Goal: Information Seeking & Learning: Check status

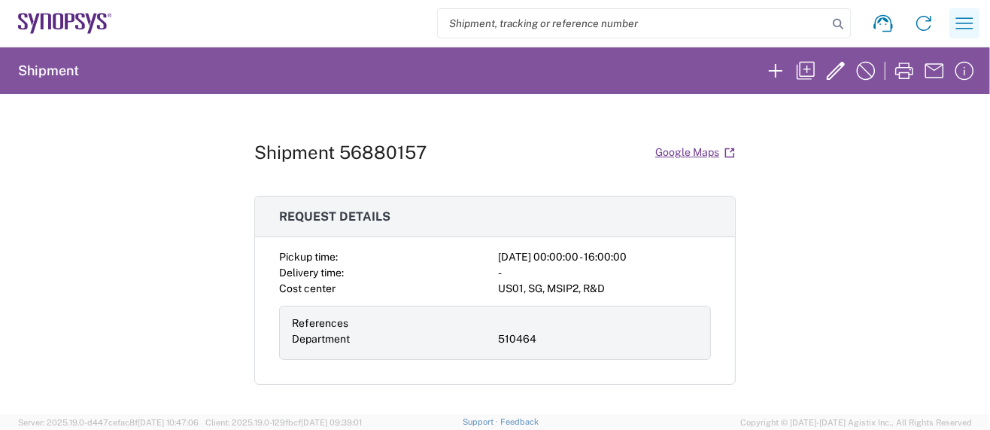
click at [969, 23] on icon "button" at bounding box center [965, 22] width 17 height 11
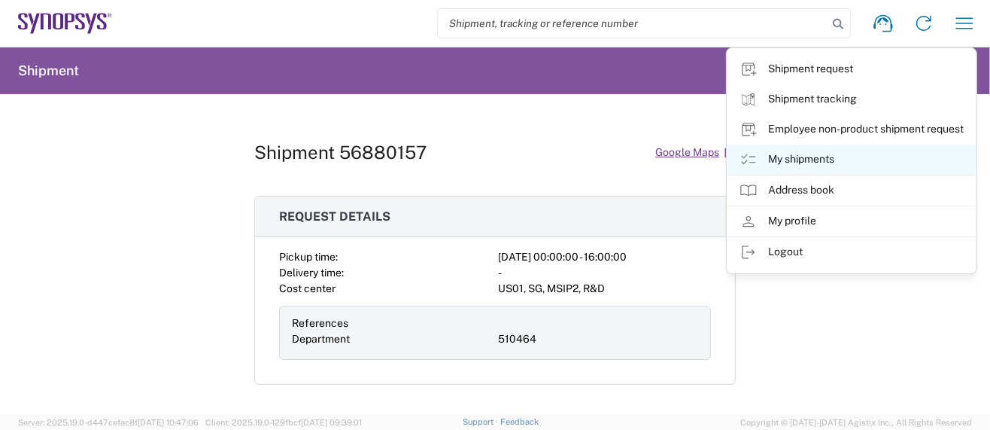
click at [815, 154] on link "My shipments" at bounding box center [852, 160] width 248 height 30
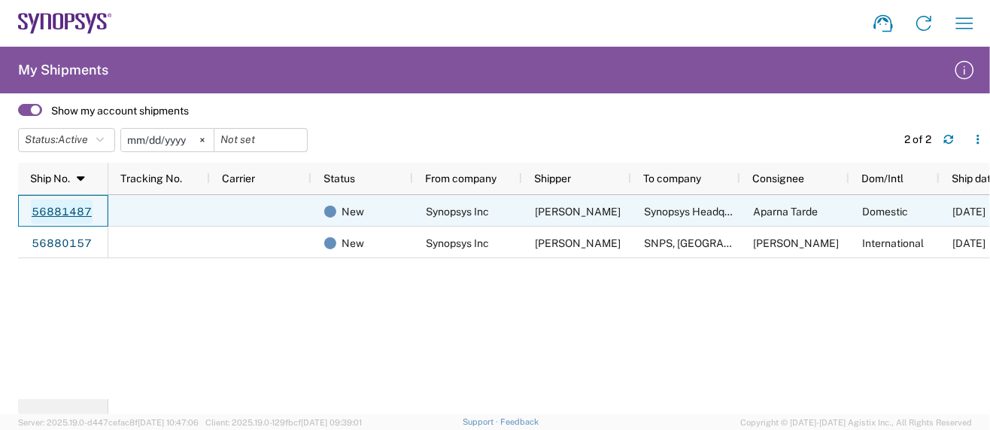
click at [41, 210] on link "56881487" at bounding box center [62, 211] width 62 height 24
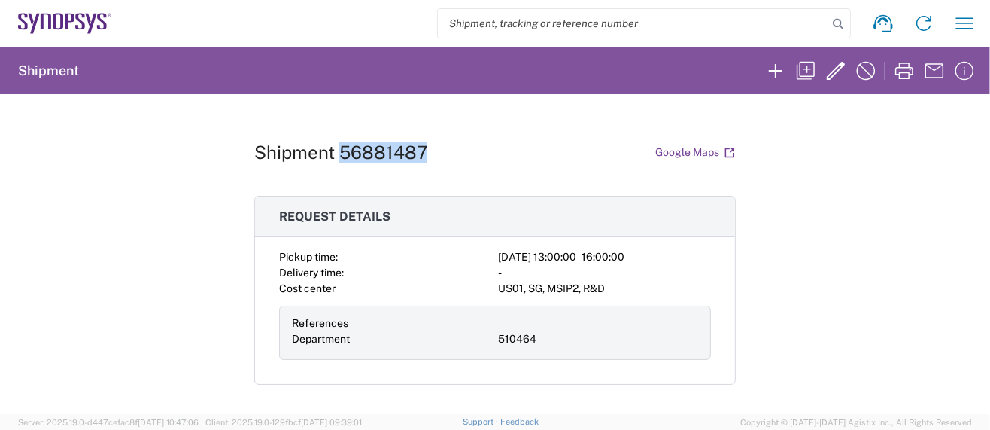
drag, startPoint x: 333, startPoint y: 149, endPoint x: 430, endPoint y: 148, distance: 96.3
click at [430, 148] on div "Shipment 56881487 Google Maps" at bounding box center [495, 152] width 482 height 26
copy h1 "56881487"
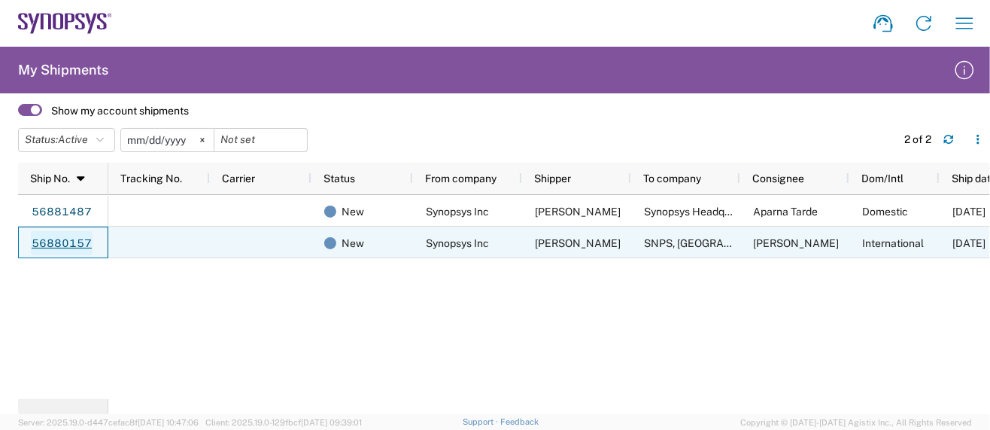
click at [71, 237] on link "56880157" at bounding box center [62, 243] width 62 height 24
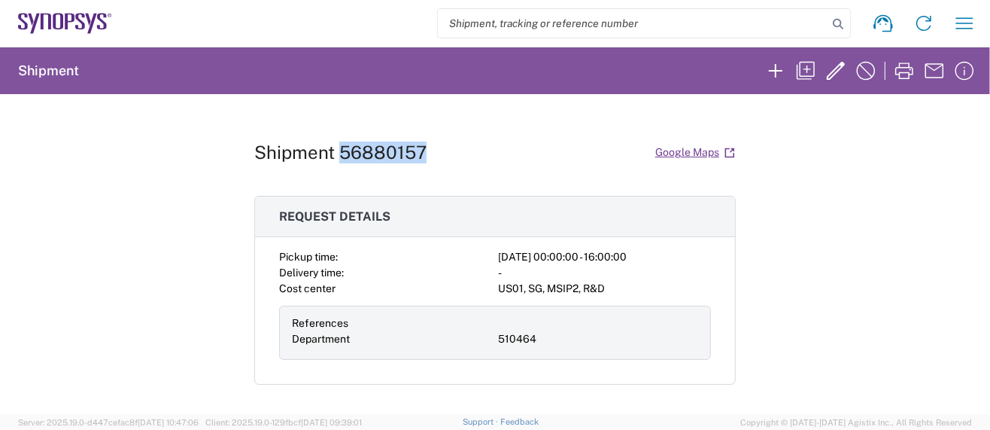
drag, startPoint x: 332, startPoint y: 150, endPoint x: 449, endPoint y: 154, distance: 116.7
click at [449, 154] on div "Shipment 56880157 Google Maps" at bounding box center [495, 152] width 482 height 26
copy h1 "56880157"
